Goal: Transaction & Acquisition: Download file/media

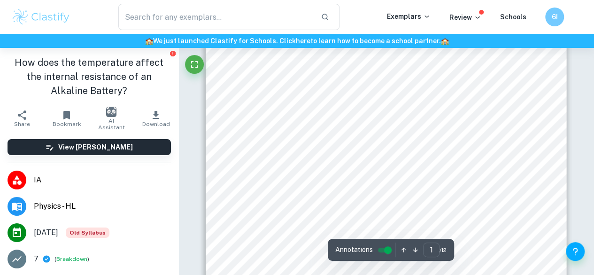
scroll to position [129, 0]
click at [156, 128] on button "Download" at bounding box center [156, 118] width 45 height 26
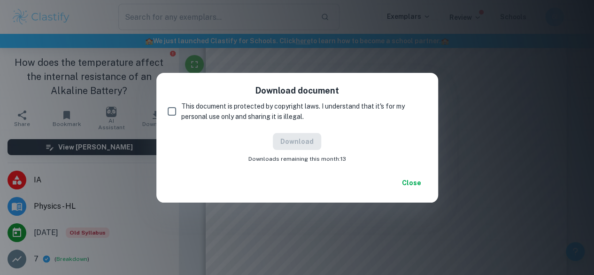
click at [227, 100] on div "Download document This document is protected by copyright laws. I understand th…" at bounding box center [297, 123] width 282 height 101
click at [173, 112] on input "This document is protected by copyright laws. I understand that it's for my per…" at bounding box center [171, 111] width 19 height 19
checkbox input "true"
click at [285, 147] on button "Download" at bounding box center [297, 141] width 48 height 17
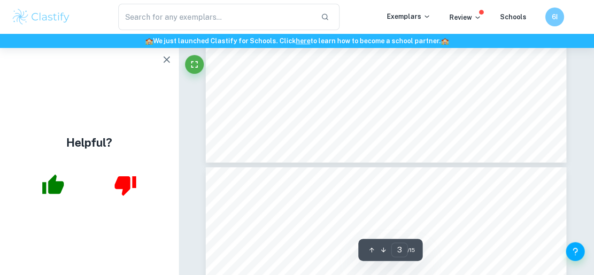
scroll to position [1174, 0]
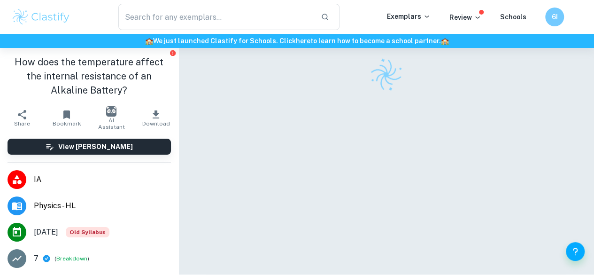
scroll to position [48, 0]
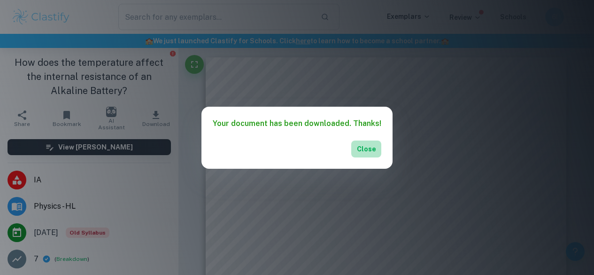
click at [356, 154] on button "Close" at bounding box center [366, 148] width 30 height 17
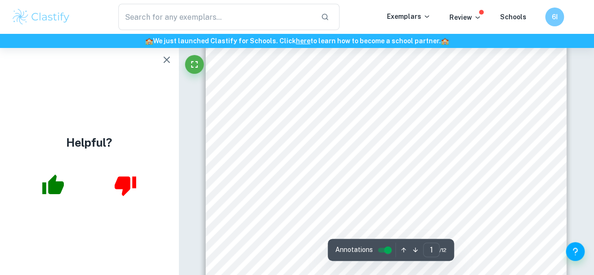
scroll to position [186, 0]
